Goal: Task Accomplishment & Management: Use online tool/utility

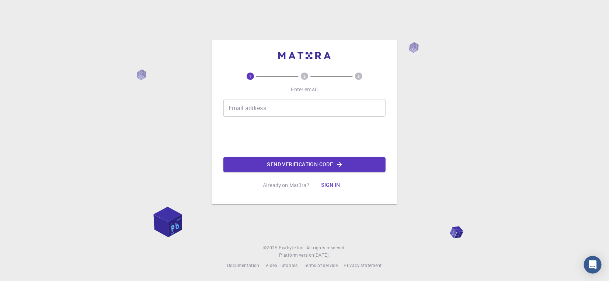
click at [338, 186] on button "Sign in" at bounding box center [330, 185] width 31 height 15
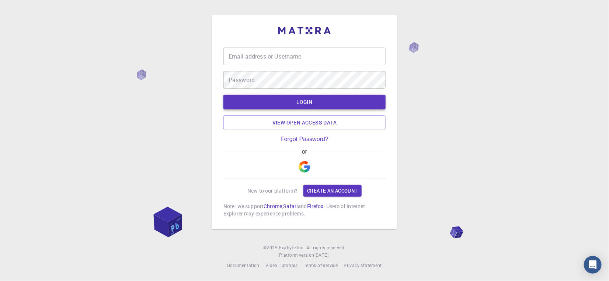
type input "[PERSON_NAME]"
click at [296, 101] on button "LOGIN" at bounding box center [304, 102] width 162 height 15
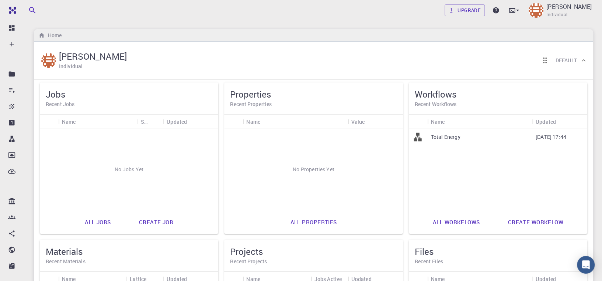
click at [318, 220] on link "All properties" at bounding box center [313, 222] width 63 height 18
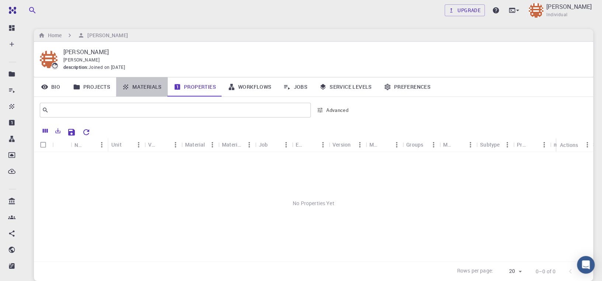
click at [152, 88] on link "Materials" at bounding box center [142, 86] width 52 height 19
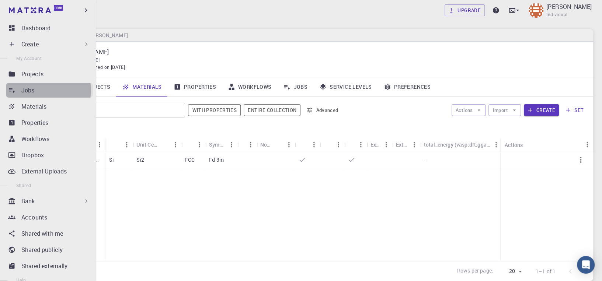
click at [48, 90] on div "Jobs" at bounding box center [57, 90] width 72 height 9
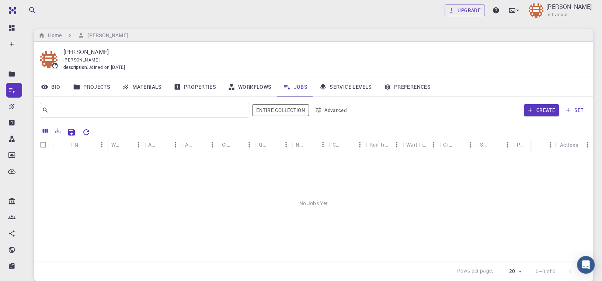
click at [417, 87] on link "Preferences" at bounding box center [407, 86] width 59 height 19
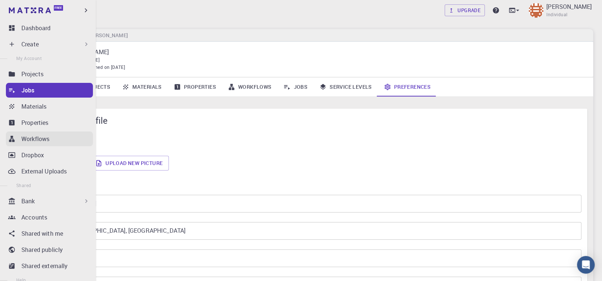
click at [42, 143] on p "Workflows" at bounding box center [35, 139] width 28 height 9
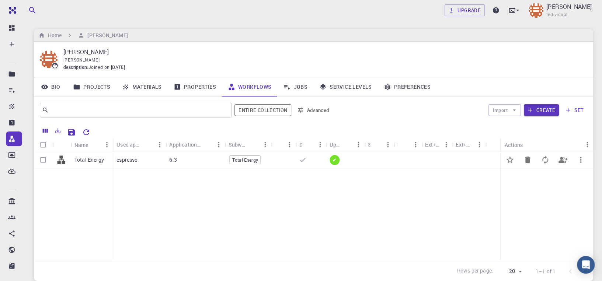
click at [131, 159] on p "espresso" at bounding box center [126, 159] width 21 height 7
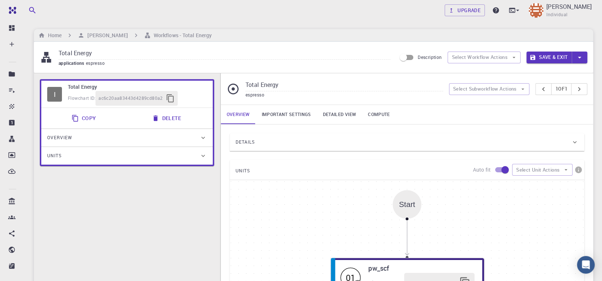
click at [411, 211] on div "Start" at bounding box center [407, 204] width 29 height 29
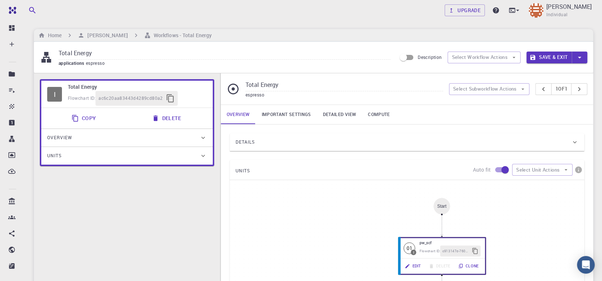
click at [83, 62] on span "applications" at bounding box center [72, 63] width 27 height 6
click at [490, 59] on button "Select Workflow Actions" at bounding box center [483, 58] width 73 height 12
click at [74, 53] on input "Total Energy" at bounding box center [225, 54] width 332 height 12
click at [152, 36] on h6 "Workflows - Total Energy" at bounding box center [181, 35] width 61 height 8
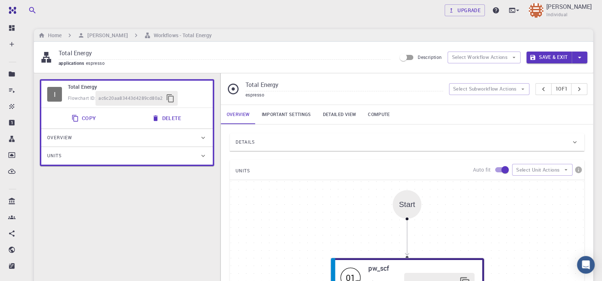
scroll to position [233, 0]
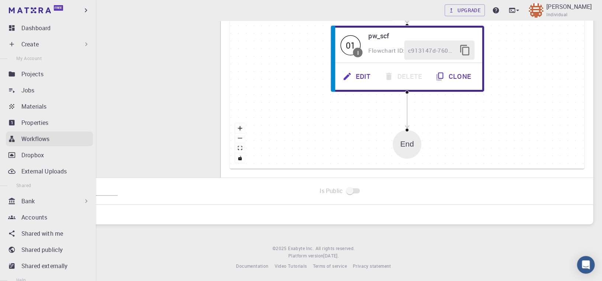
click at [22, 140] on p "Workflows" at bounding box center [35, 139] width 28 height 9
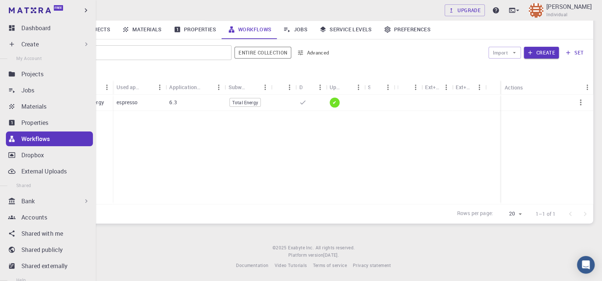
scroll to position [57, 0]
click at [24, 122] on p "Properties" at bounding box center [34, 122] width 27 height 9
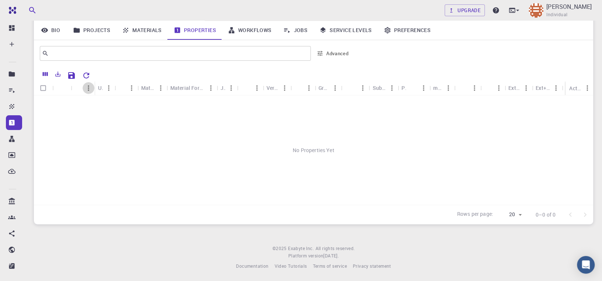
click at [87, 90] on icon "Menu" at bounding box center [88, 88] width 8 height 8
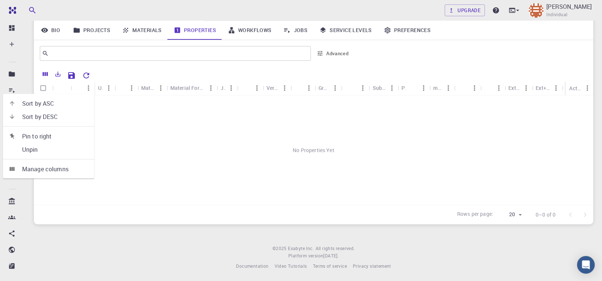
click at [112, 115] on div "No Properties Yet" at bounding box center [313, 149] width 559 height 109
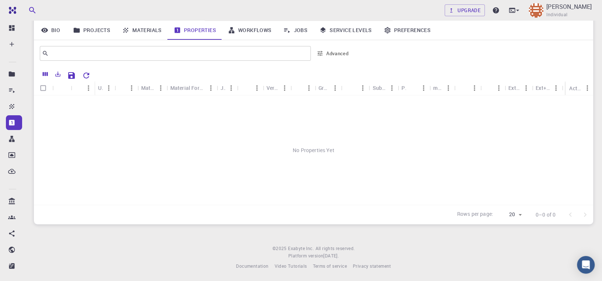
click at [78, 87] on icon "Sort" at bounding box center [81, 89] width 6 height 6
click at [154, 32] on link "Materials" at bounding box center [142, 30] width 52 height 19
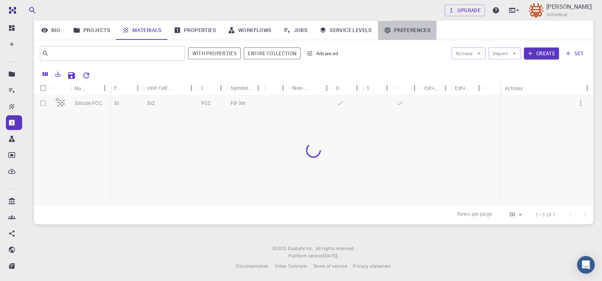
click at [417, 31] on link "Preferences" at bounding box center [407, 30] width 59 height 19
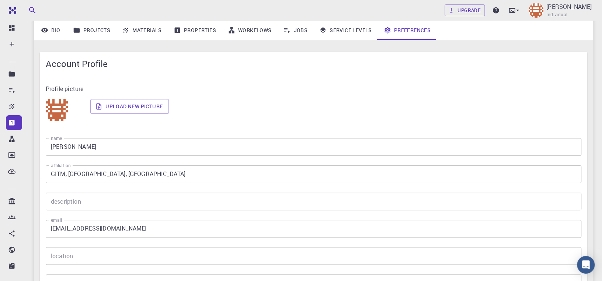
click at [29, 9] on icon "button" at bounding box center [32, 10] width 9 height 9
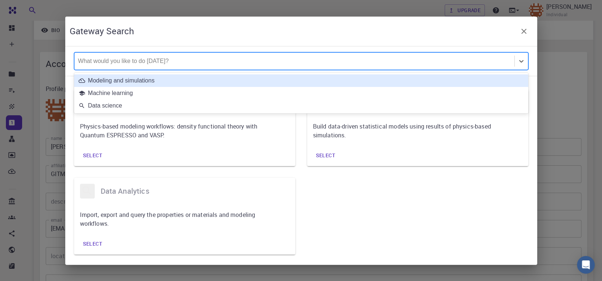
click at [127, 60] on div at bounding box center [294, 61] width 432 height 8
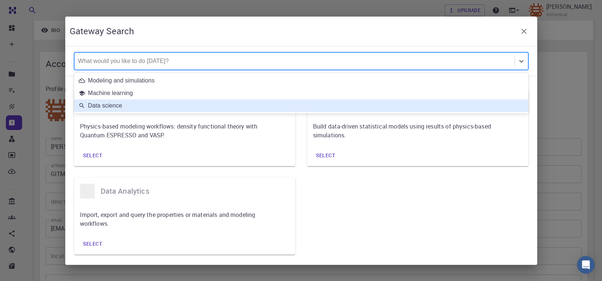
click at [418, 220] on div "modeling and simulations Physics-based modeling workflows: density functional t…" at bounding box center [295, 166] width 466 height 177
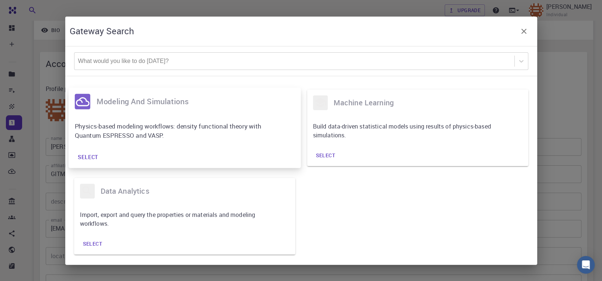
click at [161, 104] on h6 "modeling and simulations" at bounding box center [195, 101] width 198 height 13
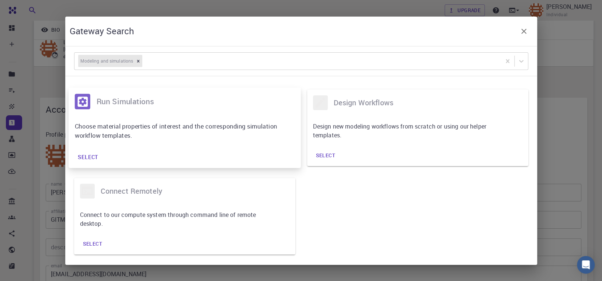
scroll to position [8, 0]
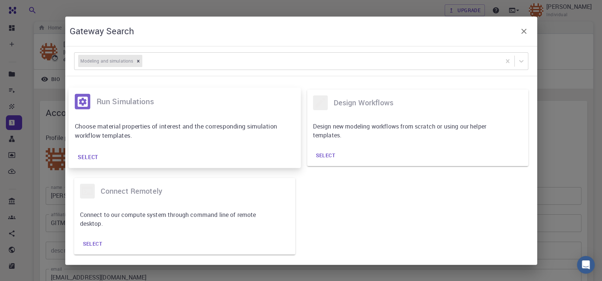
click at [130, 98] on h6 "run simulations" at bounding box center [195, 101] width 198 height 13
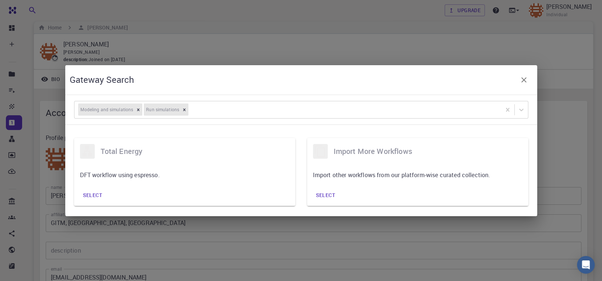
click at [524, 82] on icon "button" at bounding box center [523, 80] width 9 height 9
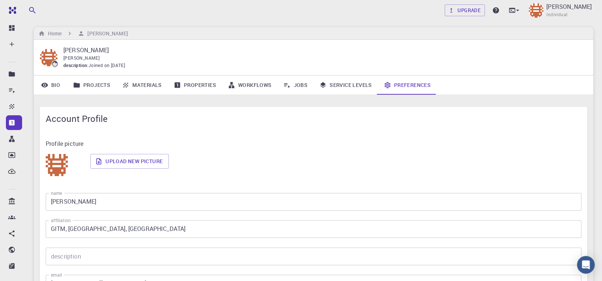
scroll to position [0, 0]
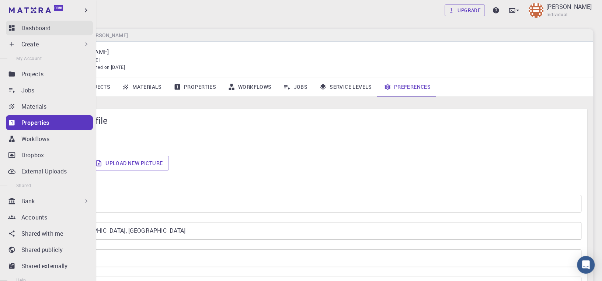
click at [12, 27] on icon at bounding box center [11, 27] width 7 height 7
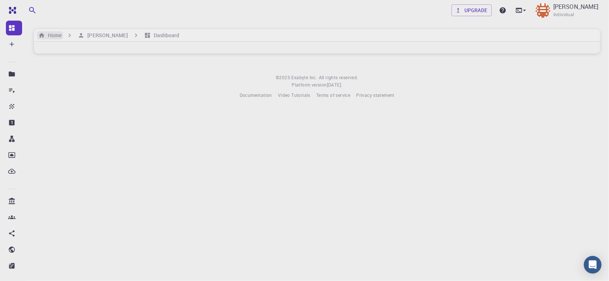
click at [54, 38] on h6 "Home" at bounding box center [53, 35] width 17 height 8
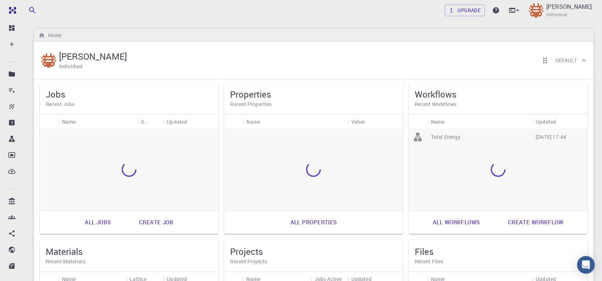
click at [449, 102] on h6 "Recent Workflows" at bounding box center [498, 104] width 167 height 8
click at [458, 133] on p "Total Energy" at bounding box center [445, 136] width 29 height 7
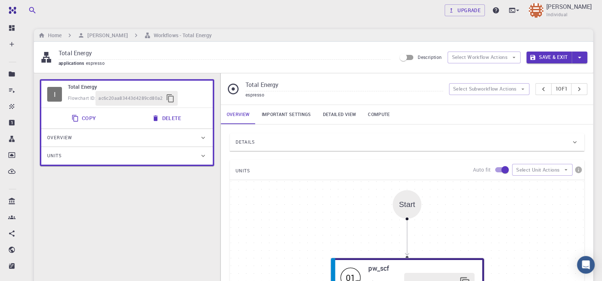
click at [169, 116] on button "Delete" at bounding box center [166, 118] width 39 height 15
click at [88, 56] on input "Total Energy" at bounding box center [225, 54] width 332 height 12
click at [94, 62] on span "espresso" at bounding box center [97, 63] width 22 height 6
click at [97, 62] on span "espresso" at bounding box center [97, 63] width 22 height 6
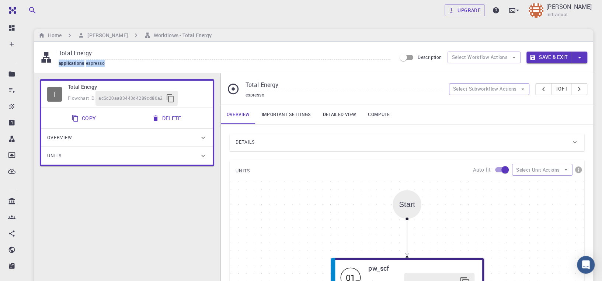
click at [97, 62] on span "espresso" at bounding box center [97, 63] width 22 height 6
click at [47, 58] on icon at bounding box center [46, 57] width 13 height 13
click at [188, 37] on h6 "Workflows - Total Energy" at bounding box center [181, 35] width 61 height 8
click at [286, 116] on link "Important settings" at bounding box center [285, 114] width 61 height 19
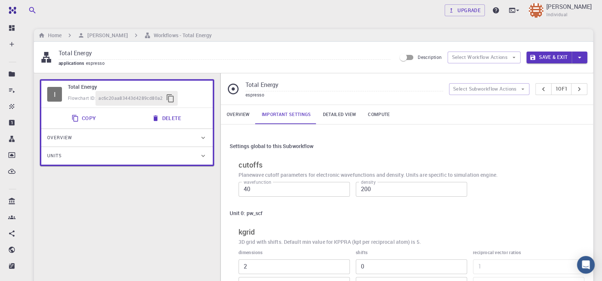
click at [330, 112] on link "Detailed view" at bounding box center [339, 114] width 45 height 19
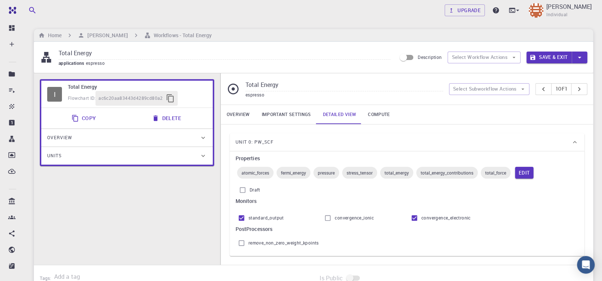
click at [378, 111] on link "Compute" at bounding box center [379, 114] width 34 height 19
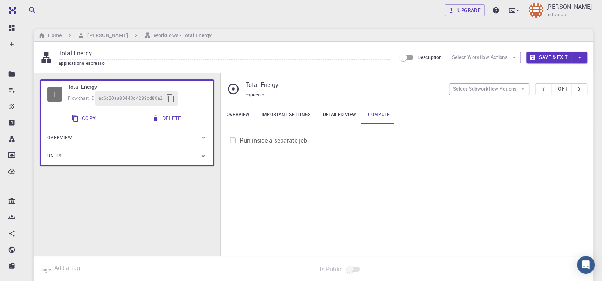
click at [171, 119] on button "Delete" at bounding box center [166, 118] width 39 height 15
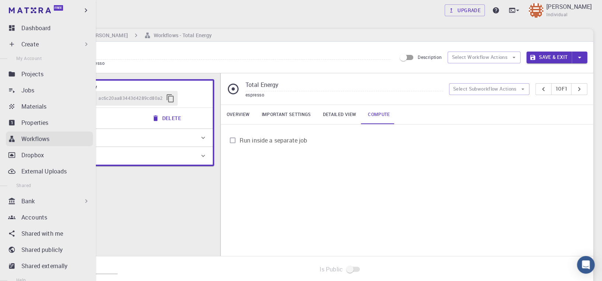
click at [37, 142] on p "Workflows" at bounding box center [35, 139] width 28 height 9
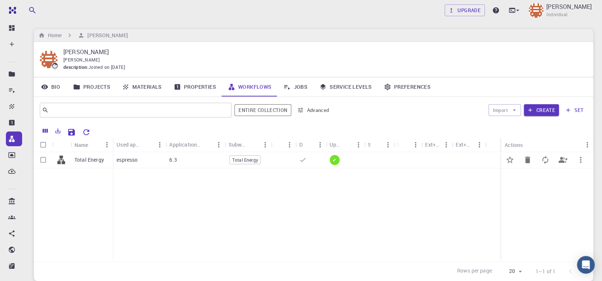
click at [581, 160] on icon "button" at bounding box center [580, 160] width 1 height 6
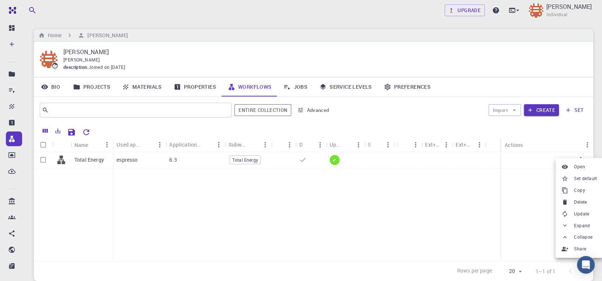
click at [579, 201] on span "Delete" at bounding box center [580, 202] width 13 height 7
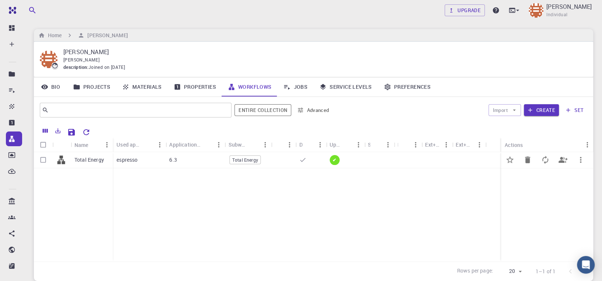
click at [42, 160] on input "Select row" at bounding box center [43, 160] width 14 height 14
checkbox input "true"
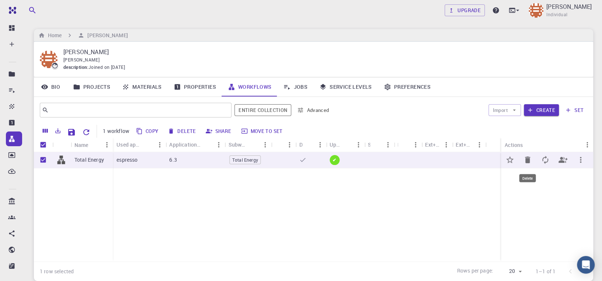
click at [527, 160] on icon "Delete" at bounding box center [527, 160] width 5 height 7
click at [87, 133] on icon "Reset Explorer Settings" at bounding box center [86, 132] width 9 height 9
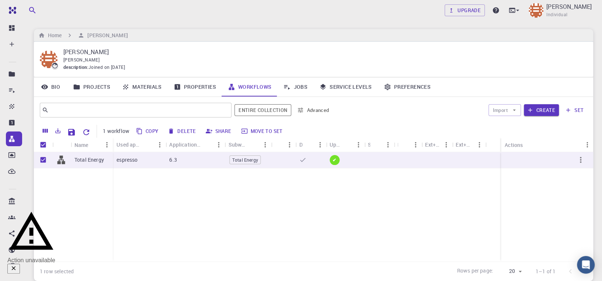
click at [17, 267] on icon "Close" at bounding box center [13, 268] width 7 height 7
click at [44, 131] on icon "Columns" at bounding box center [45, 131] width 5 height 4
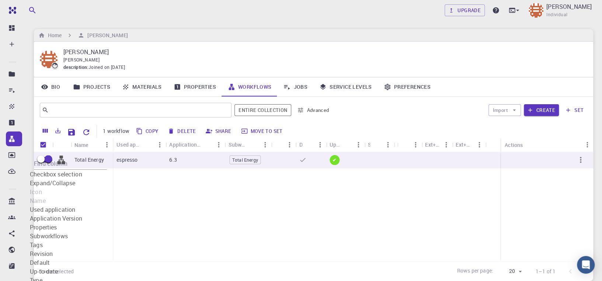
click at [206, 216] on div "Total Energy espresso 6.3 Total Energy ✔" at bounding box center [313, 206] width 559 height 109
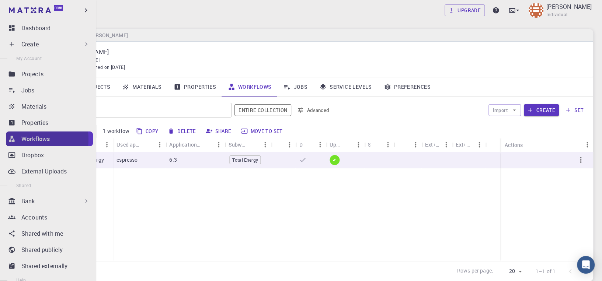
click at [14, 140] on icon at bounding box center [12, 139] width 6 height 6
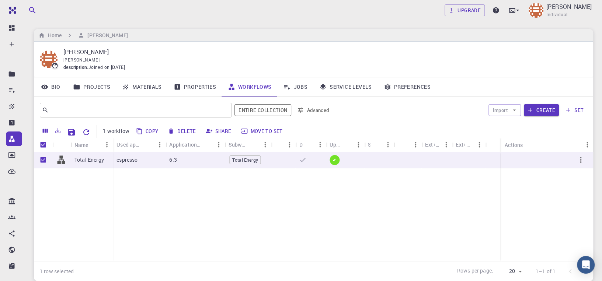
click at [215, 217] on div "Total Energy espresso 6.3 Total Energy ✔" at bounding box center [313, 206] width 559 height 109
click at [335, 222] on div "Total Energy espresso 6.3 Total Energy ✔" at bounding box center [313, 206] width 559 height 109
